Goal: Go to known website: Go to known website

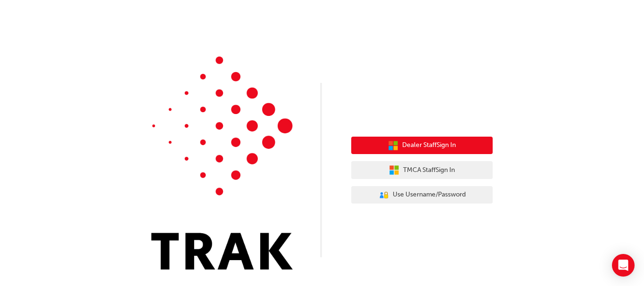
click at [391, 138] on button "Dealer Staff Sign In" at bounding box center [421, 146] width 141 height 18
